Goal: Task Accomplishment & Management: Manage account settings

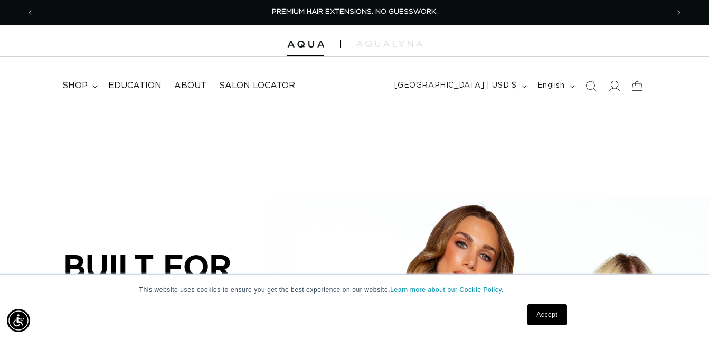
click at [614, 86] on icon at bounding box center [614, 85] width 11 height 11
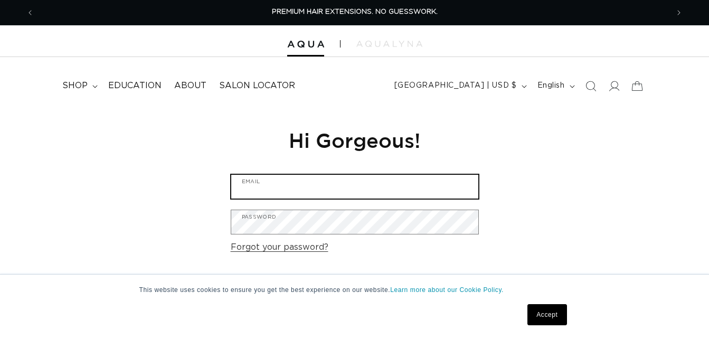
click at [387, 187] on input "Email" at bounding box center [354, 187] width 247 height 24
type input "linneawyanthair@gmail.com"
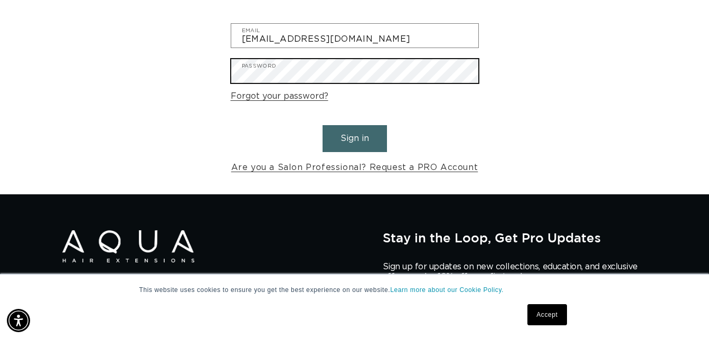
scroll to position [158, 0]
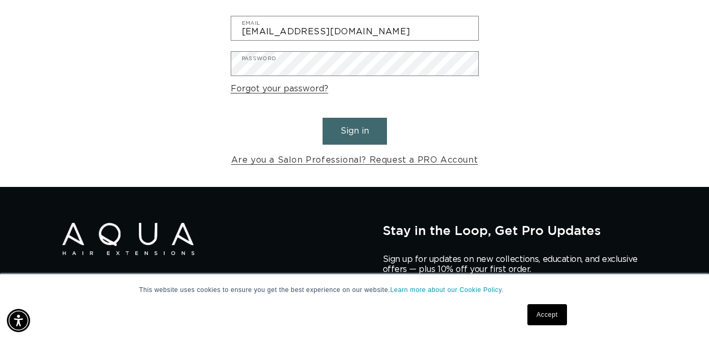
click at [350, 126] on button "Sign in" at bounding box center [355, 131] width 64 height 27
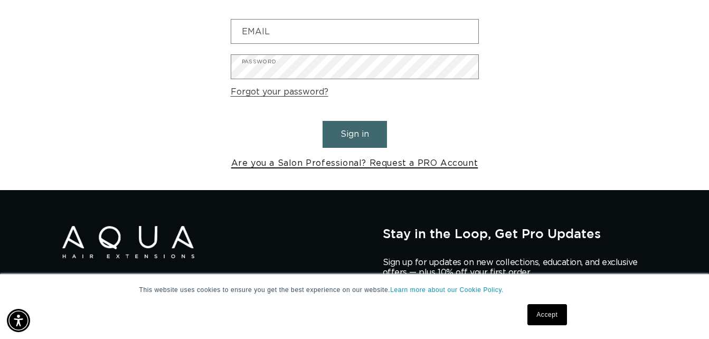
scroll to position [0, 634]
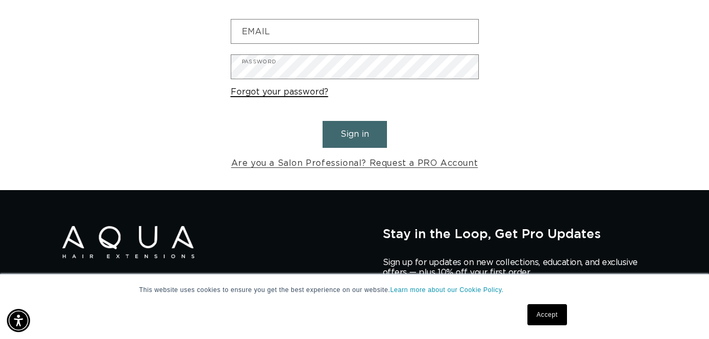
click at [294, 94] on link "Forgot your password?" at bounding box center [280, 92] width 98 height 15
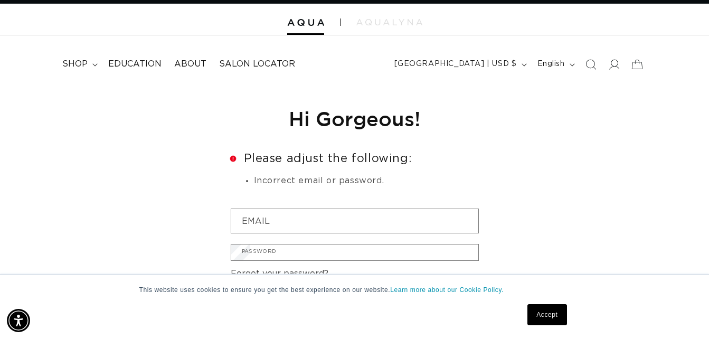
scroll to position [0, 1269]
click at [0, 0] on input "Email" at bounding box center [0, 0] width 0 height 0
type input "linneawyanthair@gmail.com"
click at [0, 0] on button "Submit" at bounding box center [0, 0] width 0 height 0
